Goal: Task Accomplishment & Management: Manage account settings

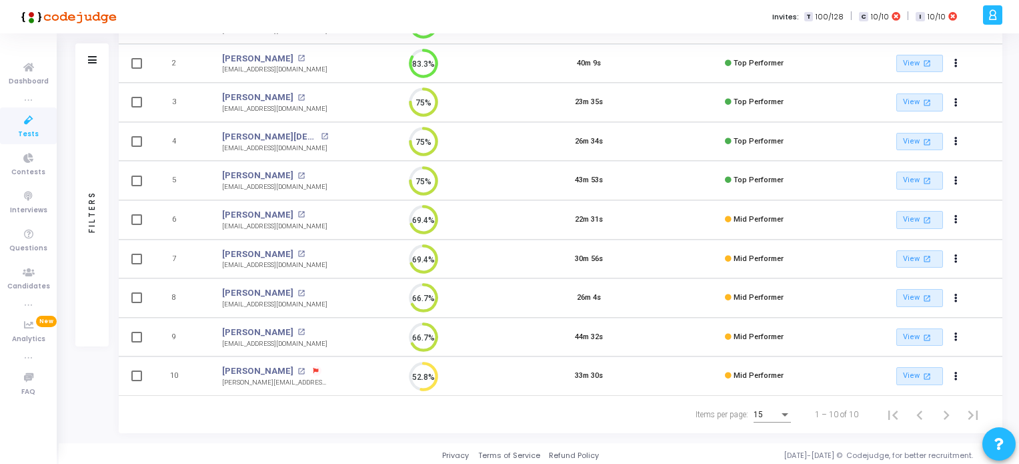
click at [28, 125] on icon at bounding box center [29, 120] width 28 height 17
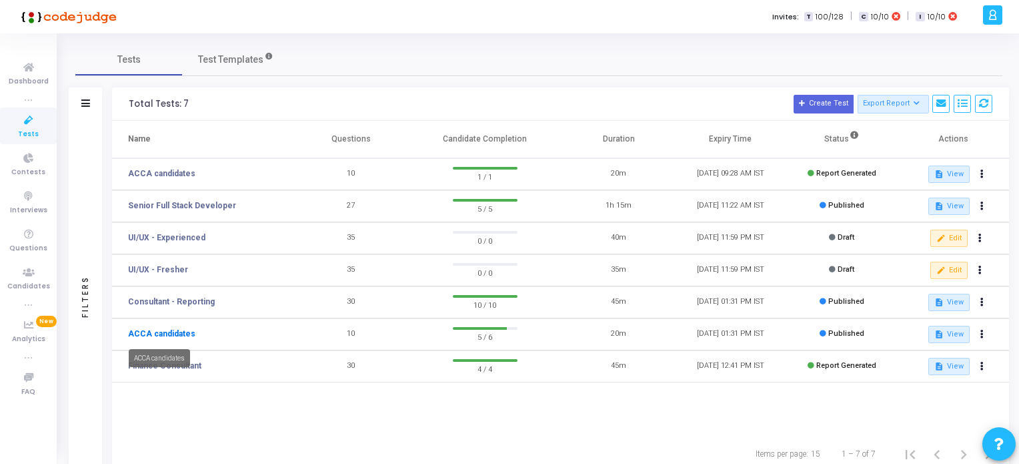
click at [171, 333] on link "ACCA candidates" at bounding box center [161, 334] width 67 height 12
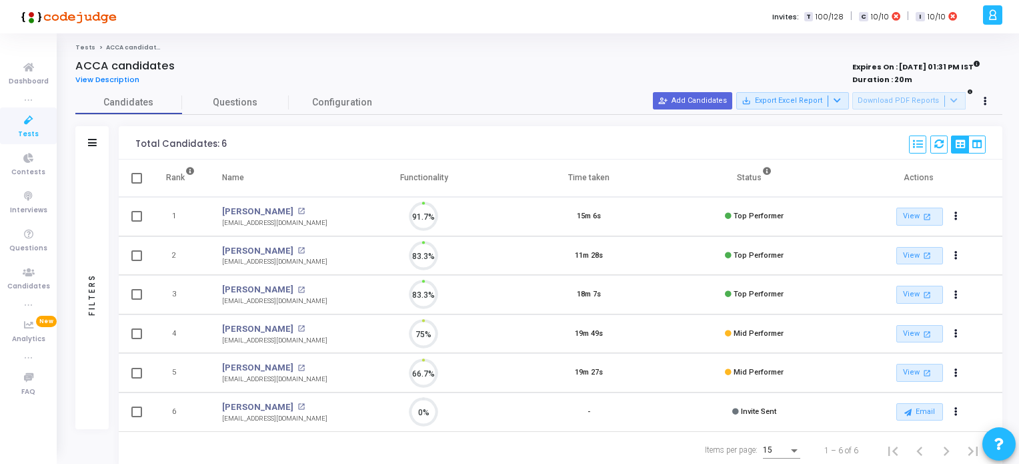
scroll to position [27, 34]
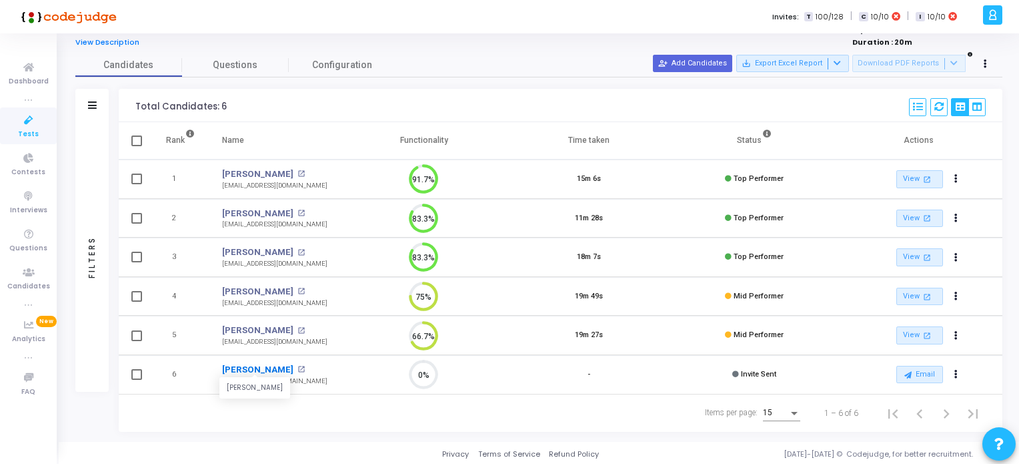
click at [256, 370] on link "[PERSON_NAME]" at bounding box center [257, 369] width 71 height 13
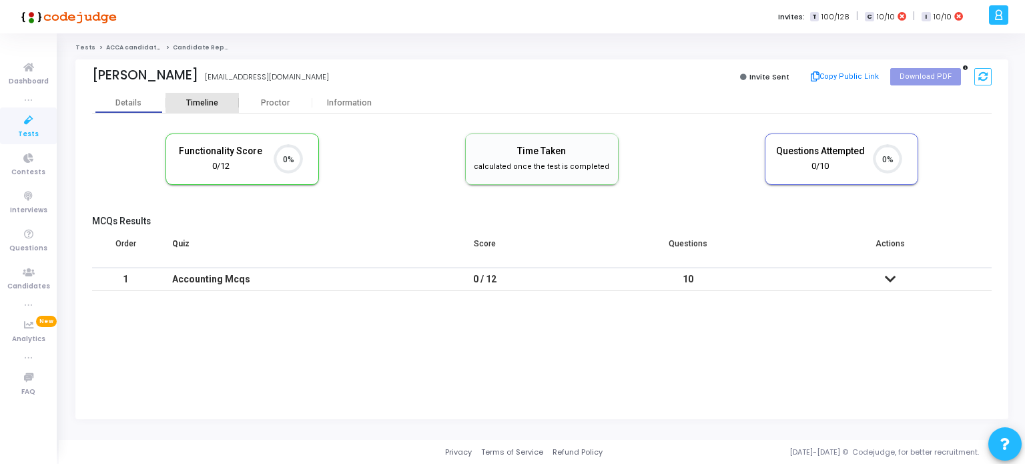
click at [205, 101] on div "Timeline" at bounding box center [202, 103] width 32 height 10
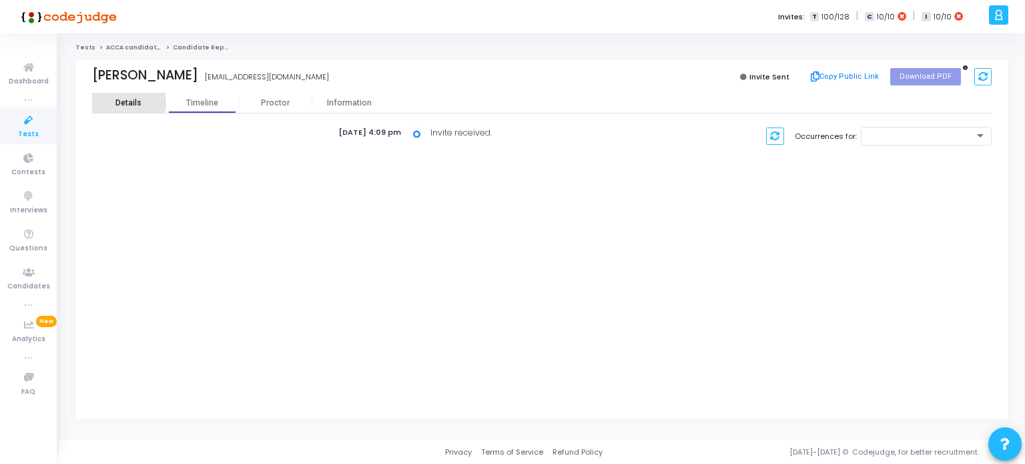
click at [115, 103] on div "Details" at bounding box center [128, 103] width 73 height 10
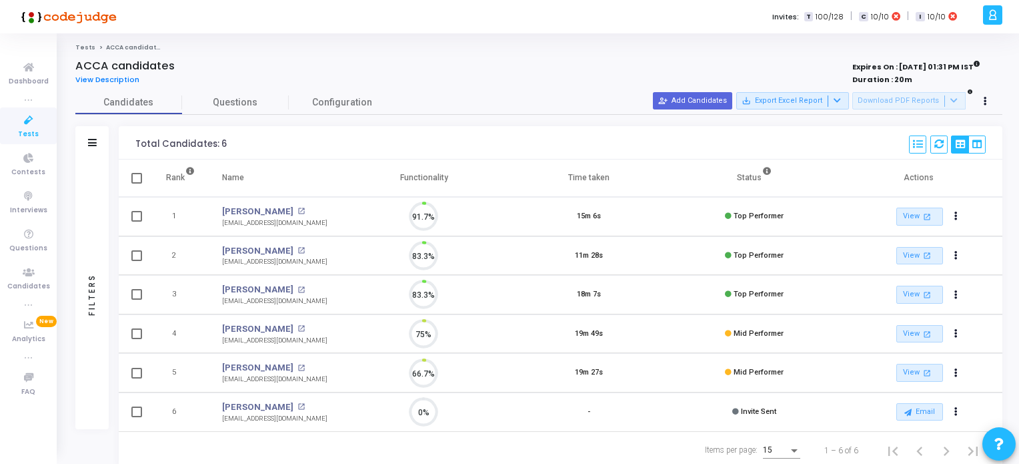
scroll to position [5, 5]
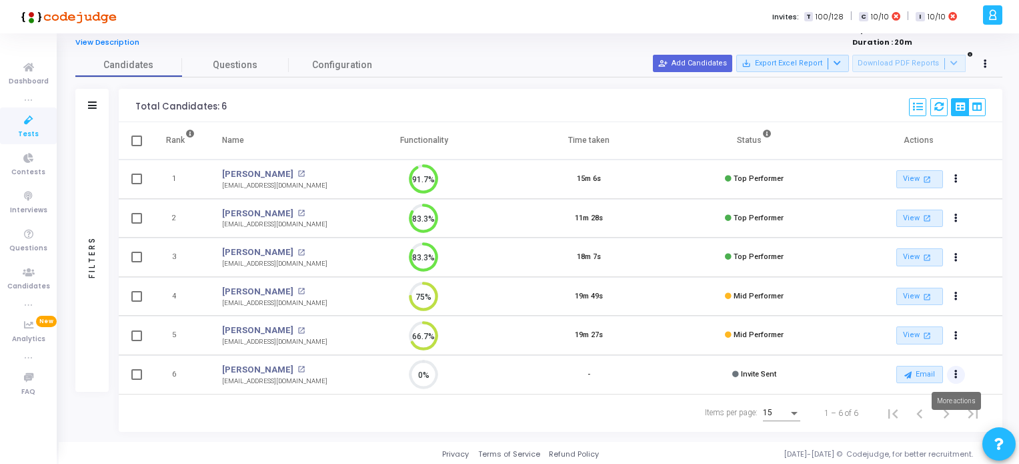
click at [956, 373] on icon "Actions" at bounding box center [956, 374] width 3 height 7
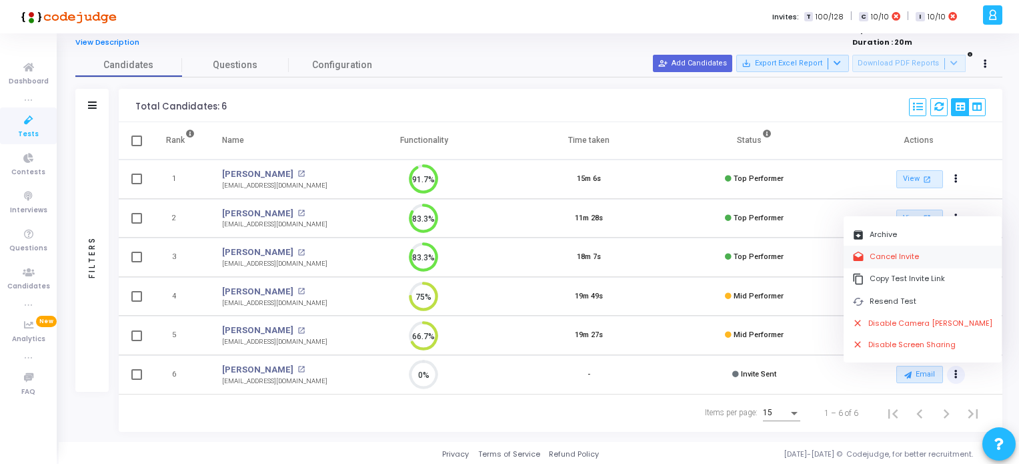
click at [889, 256] on button "drafts Cancel Invite" at bounding box center [923, 257] width 158 height 22
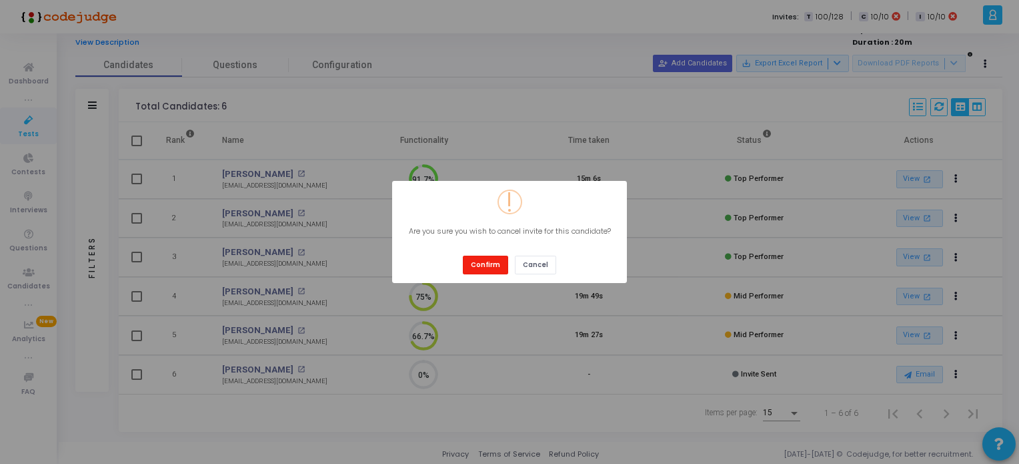
click at [487, 266] on button "Confirm" at bounding box center [485, 265] width 45 height 18
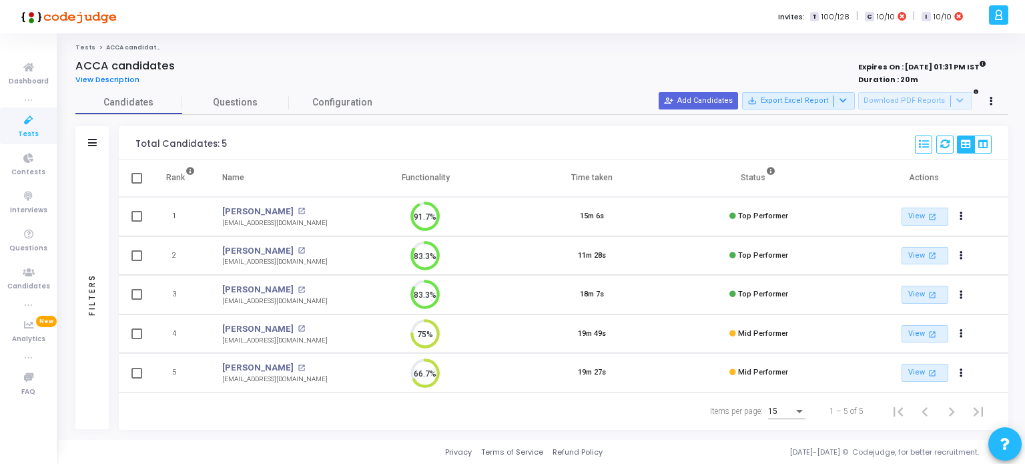
click at [21, 131] on span "Tests" at bounding box center [28, 134] width 21 height 11
